Goal: Task Accomplishment & Management: Use online tool/utility

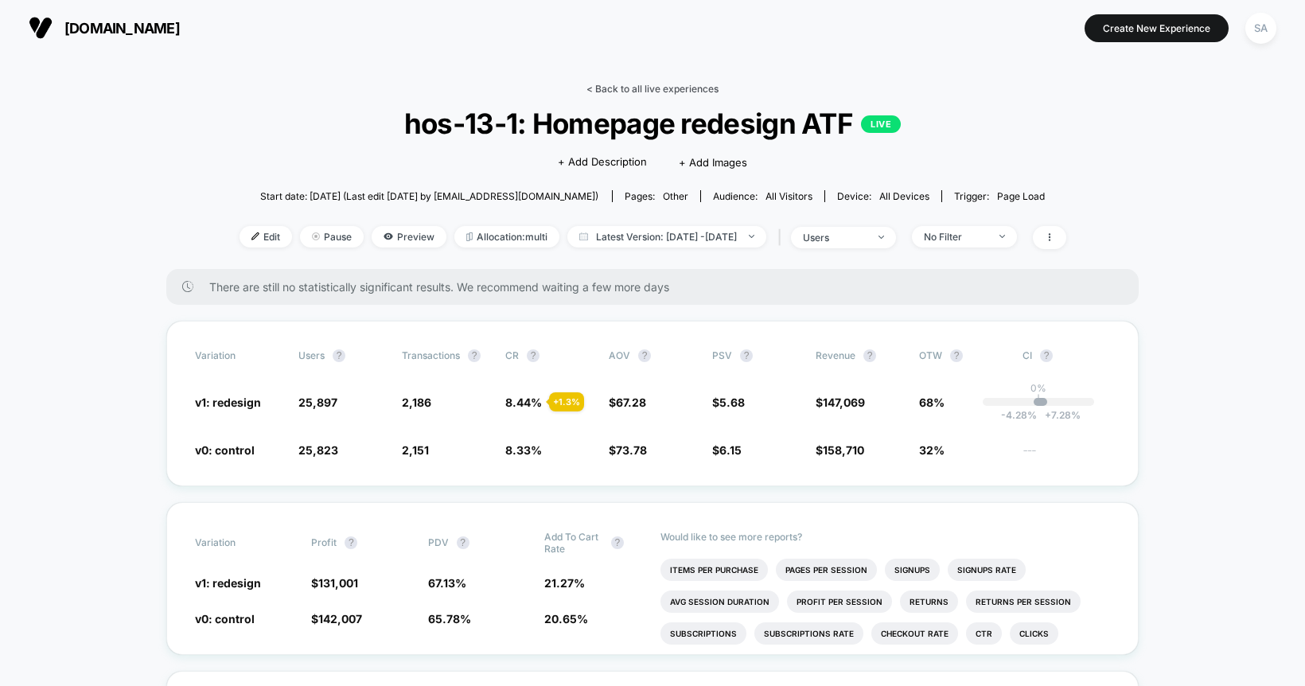
click at [681, 90] on link "< Back to all live experiences" at bounding box center [653, 89] width 132 height 12
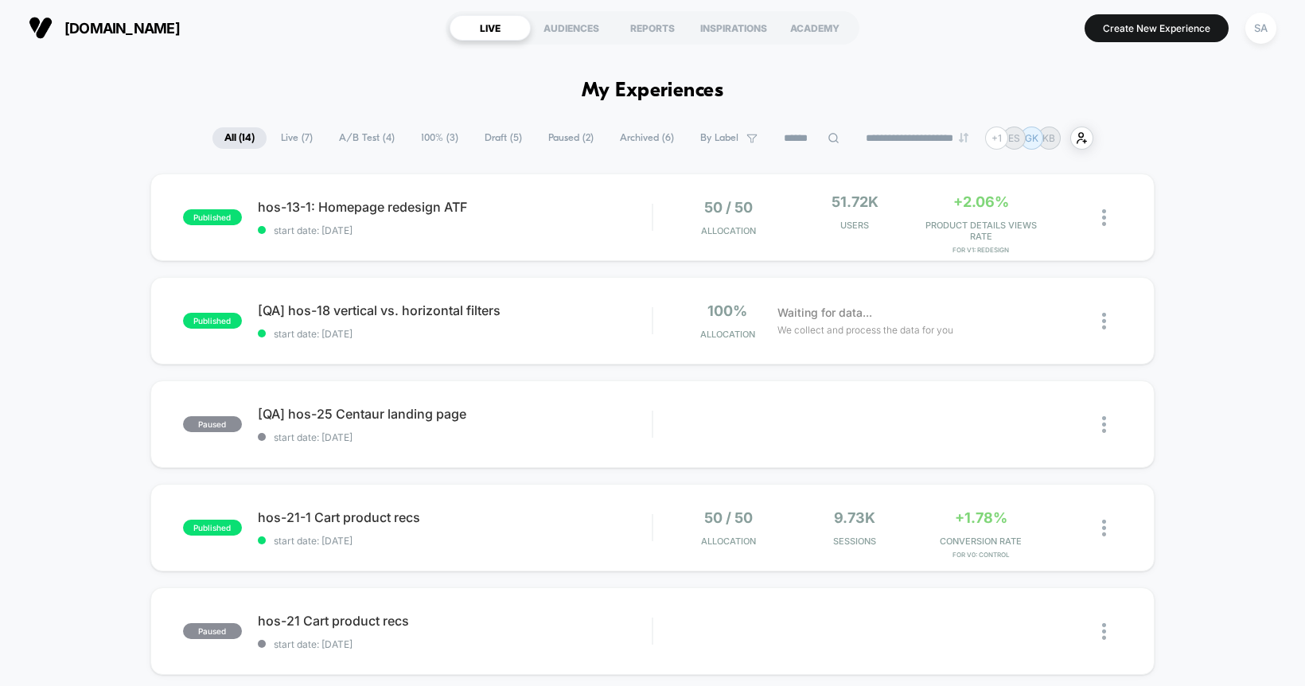
click at [1245, 37] on button "SA" at bounding box center [1261, 28] width 41 height 33
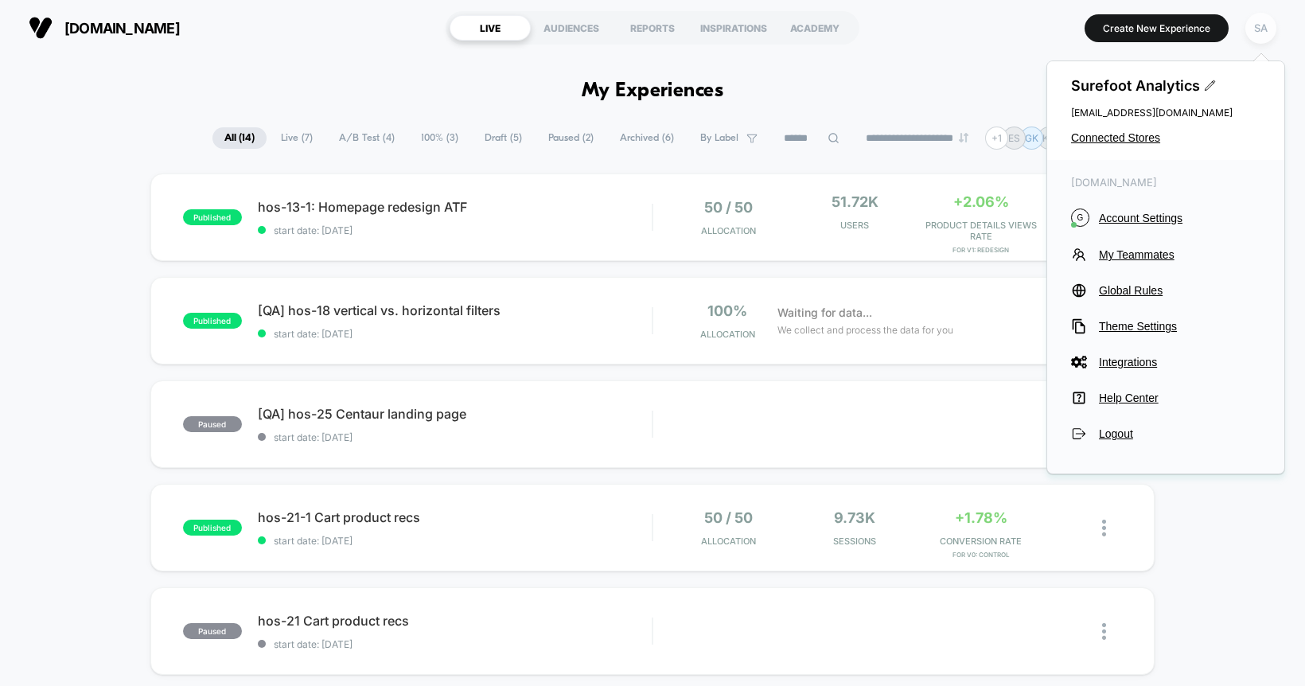
click at [1251, 37] on div "SA" at bounding box center [1261, 28] width 31 height 31
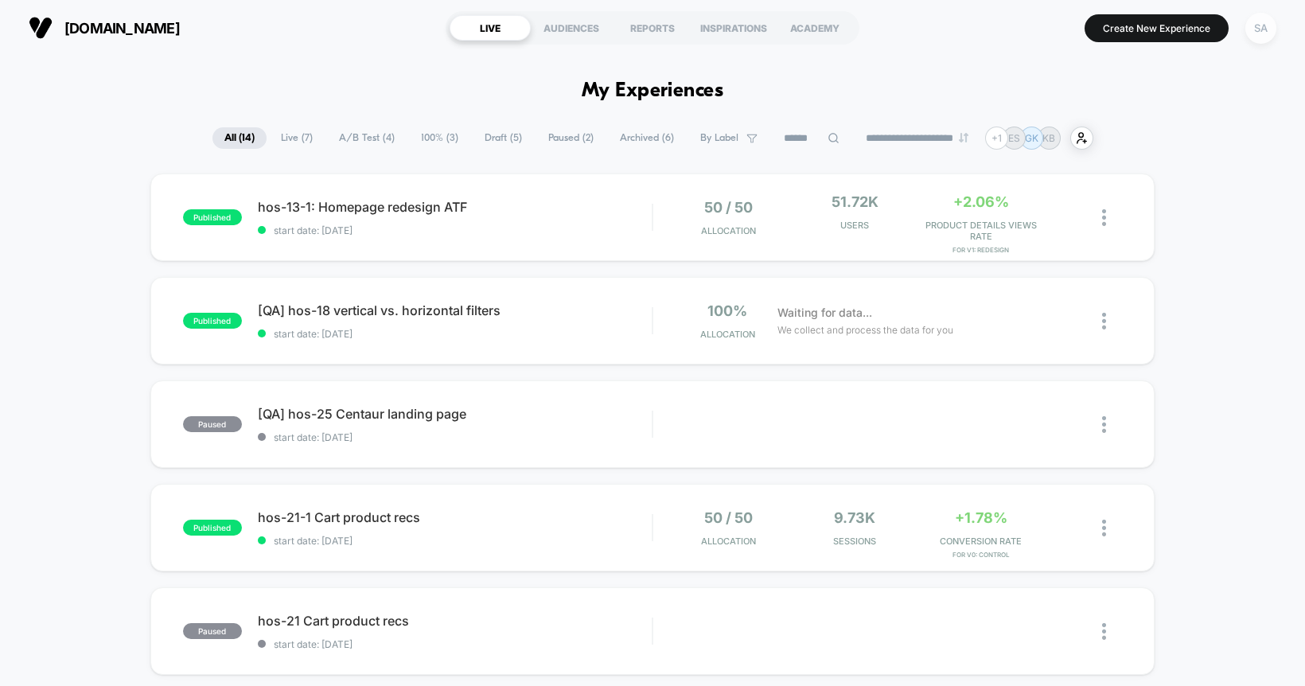
click at [1251, 37] on div "SA" at bounding box center [1261, 28] width 31 height 31
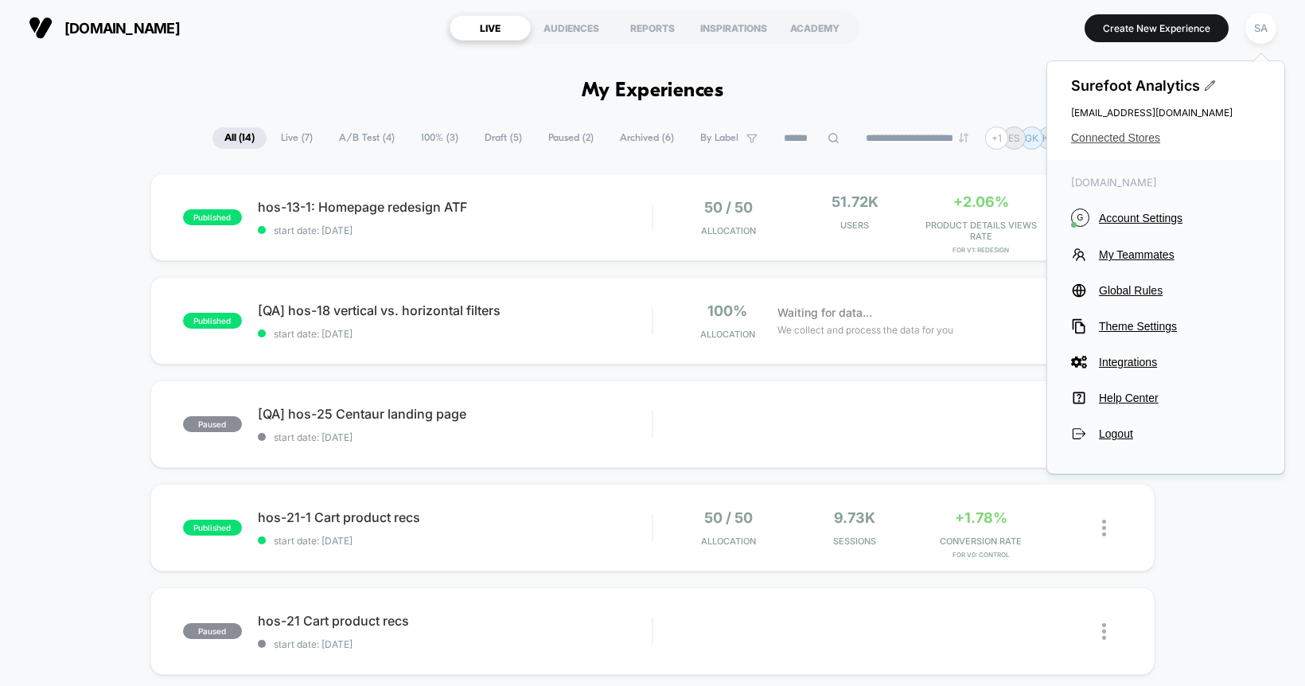
click at [1110, 138] on span "Connected Stores" at bounding box center [1165, 137] width 189 height 13
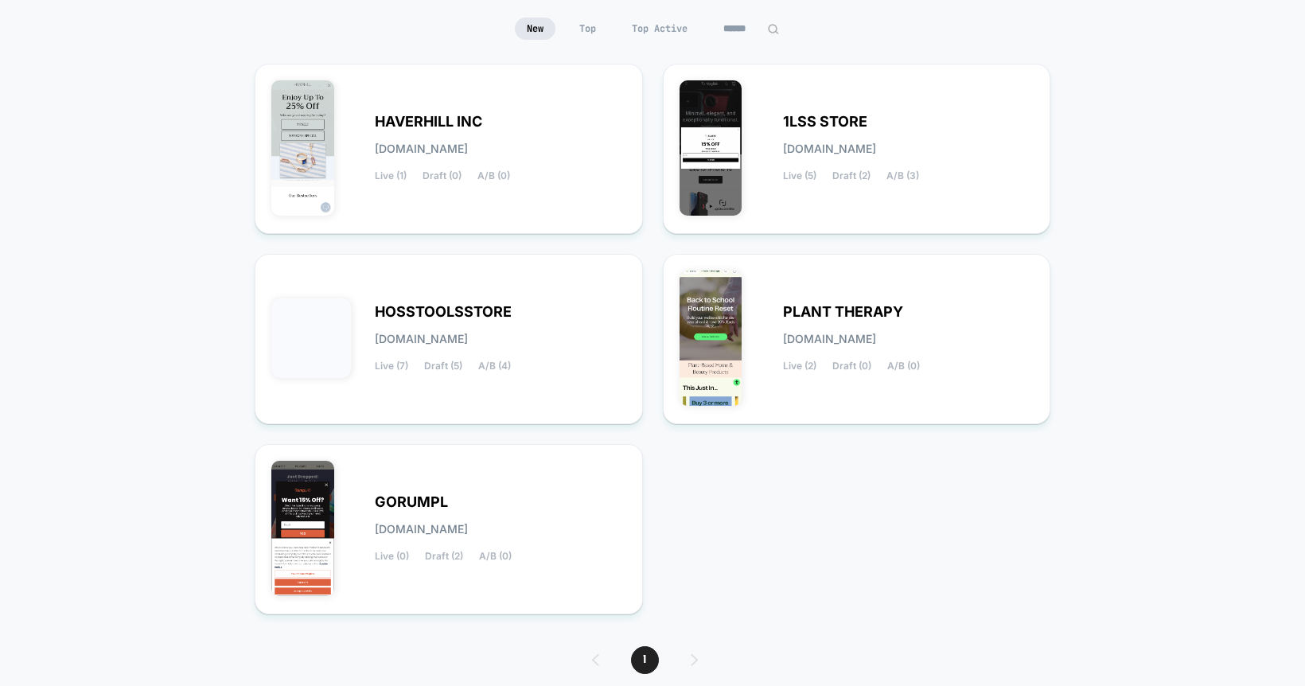
scroll to position [153, 0]
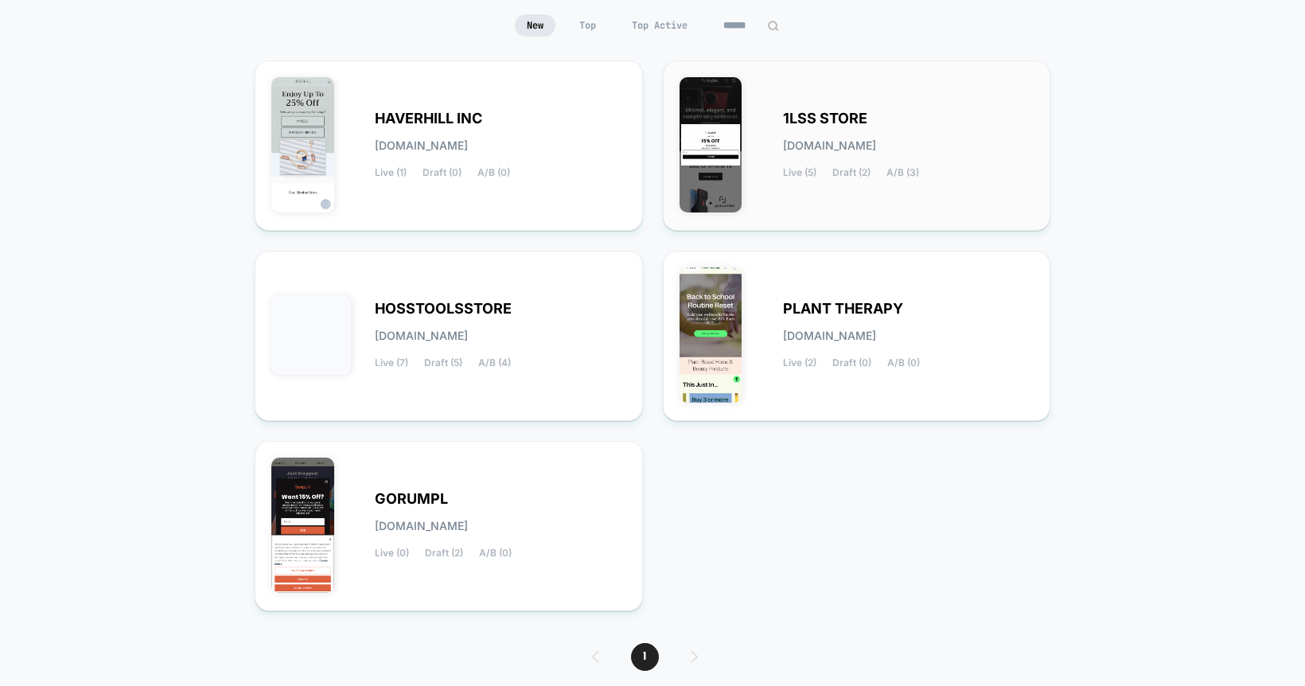
click at [749, 146] on div "1LSS STORE [DOMAIN_NAME] Live (5) Draft (2) A/B (3)" at bounding box center [857, 145] width 355 height 137
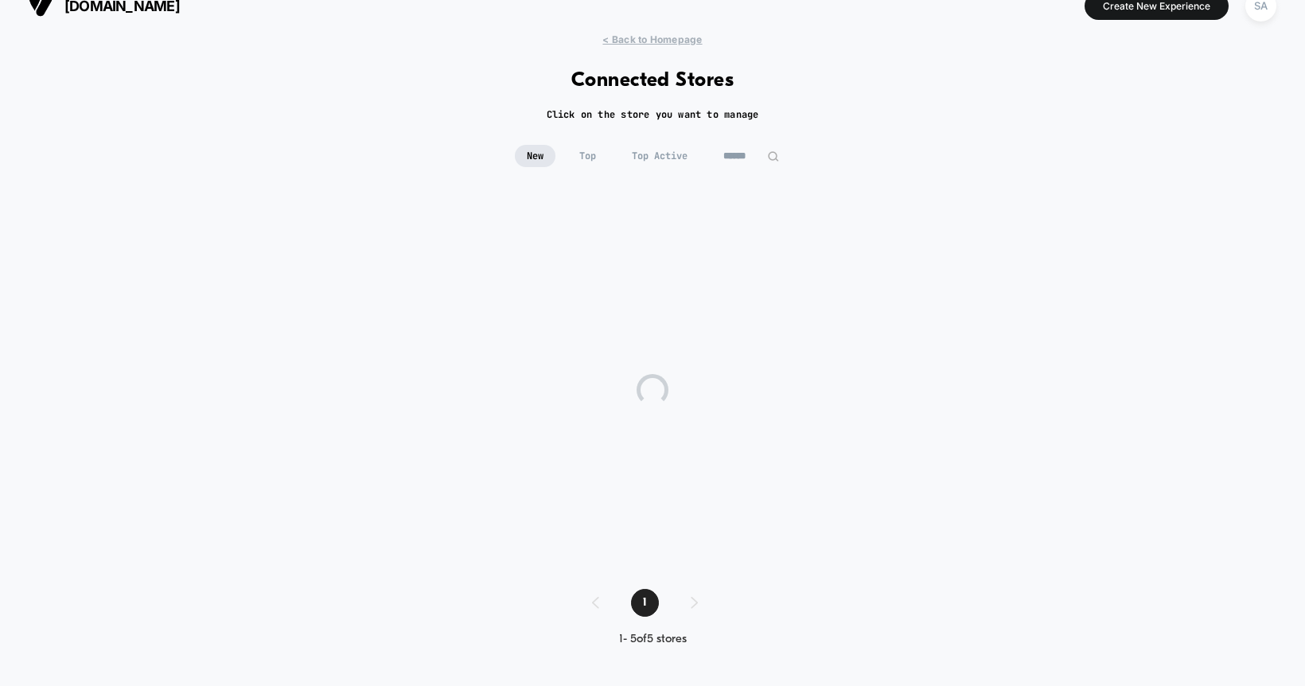
scroll to position [21, 0]
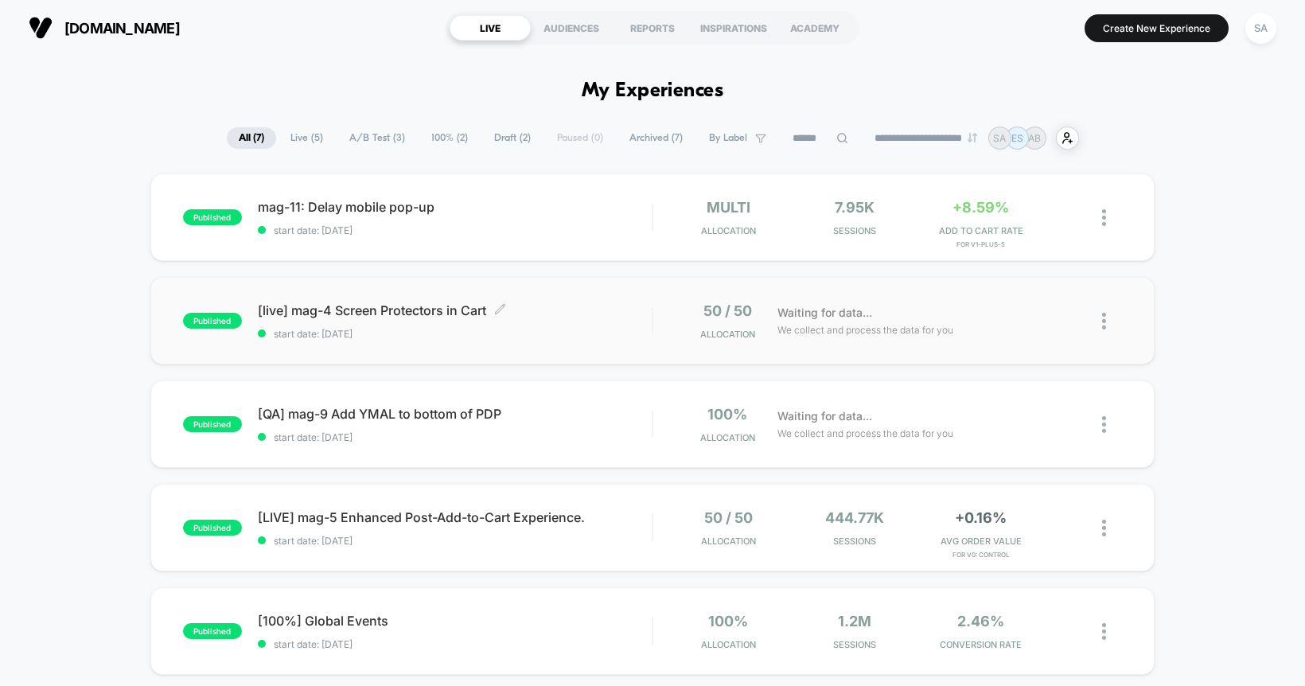
click at [382, 317] on span "[live] mag-4 Screen Protectors in Cart Click to edit experience details" at bounding box center [455, 310] width 395 height 16
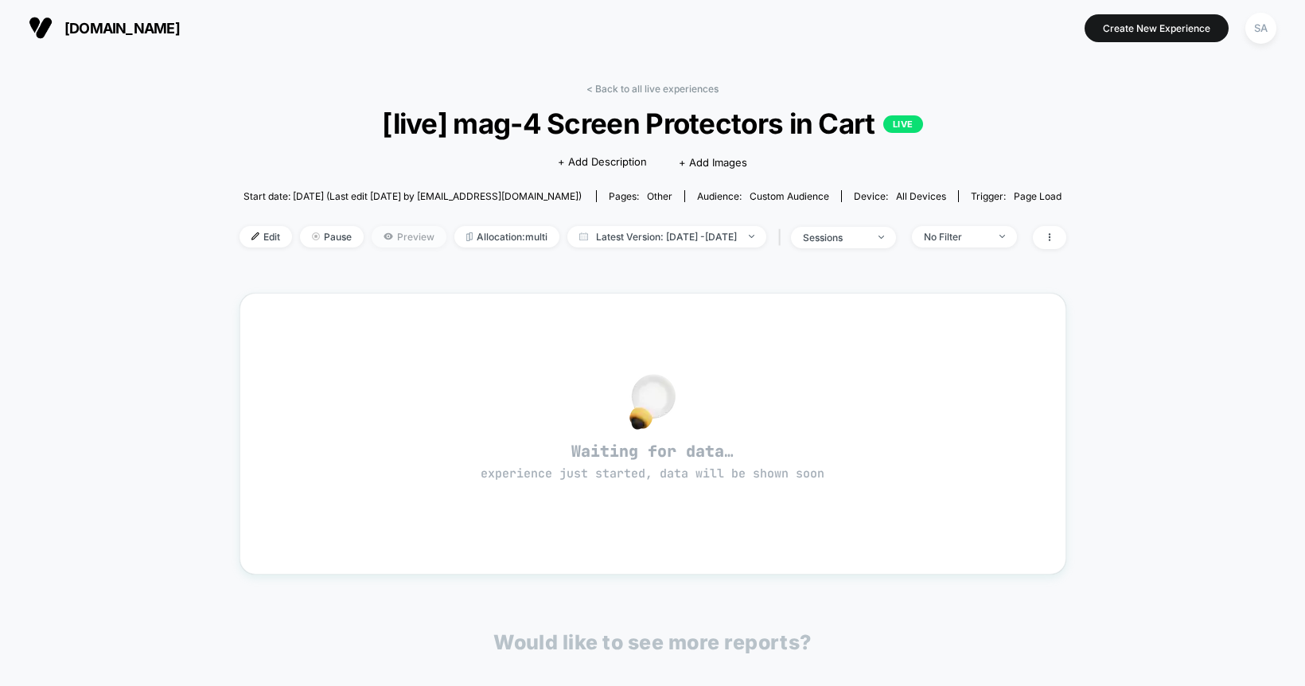
click at [379, 239] on span "Preview" at bounding box center [409, 236] width 75 height 21
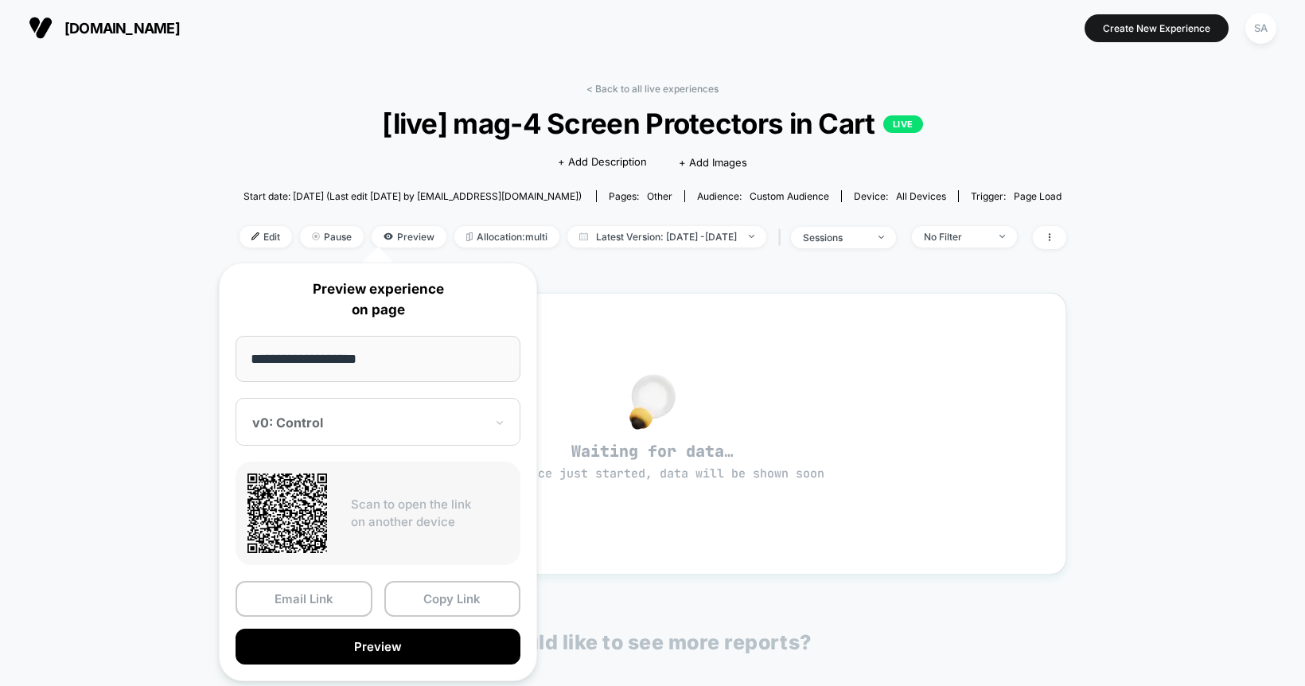
click at [390, 131] on span "[live] mag-4 Screen Protectors in Cart LIVE" at bounding box center [652, 123] width 744 height 33
